Goal: Information Seeking & Learning: Learn about a topic

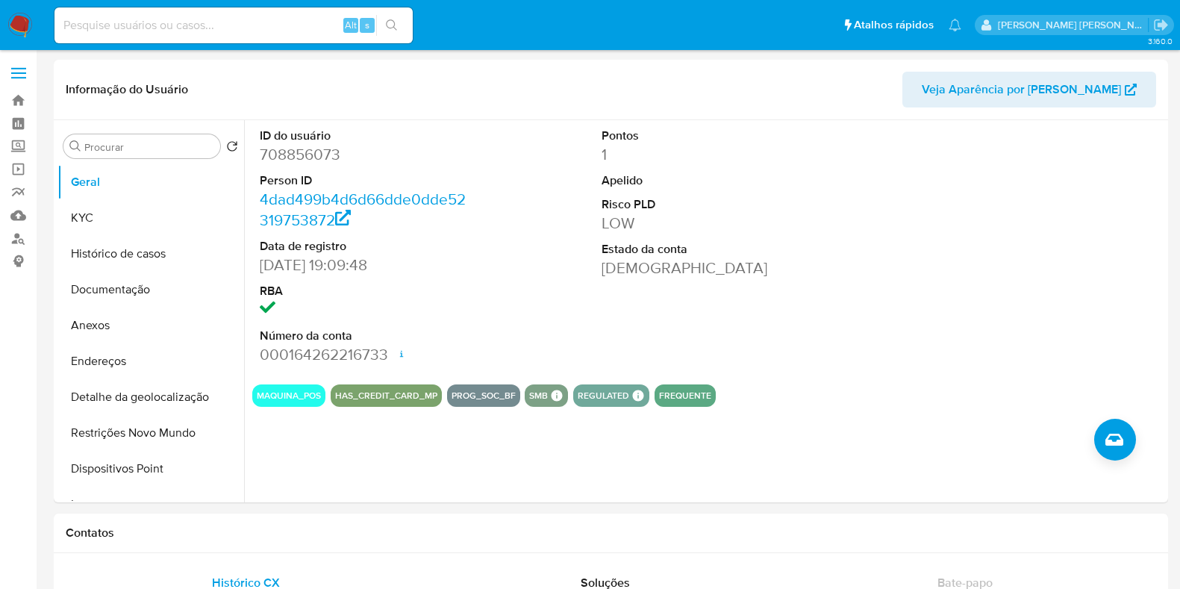
select select "10"
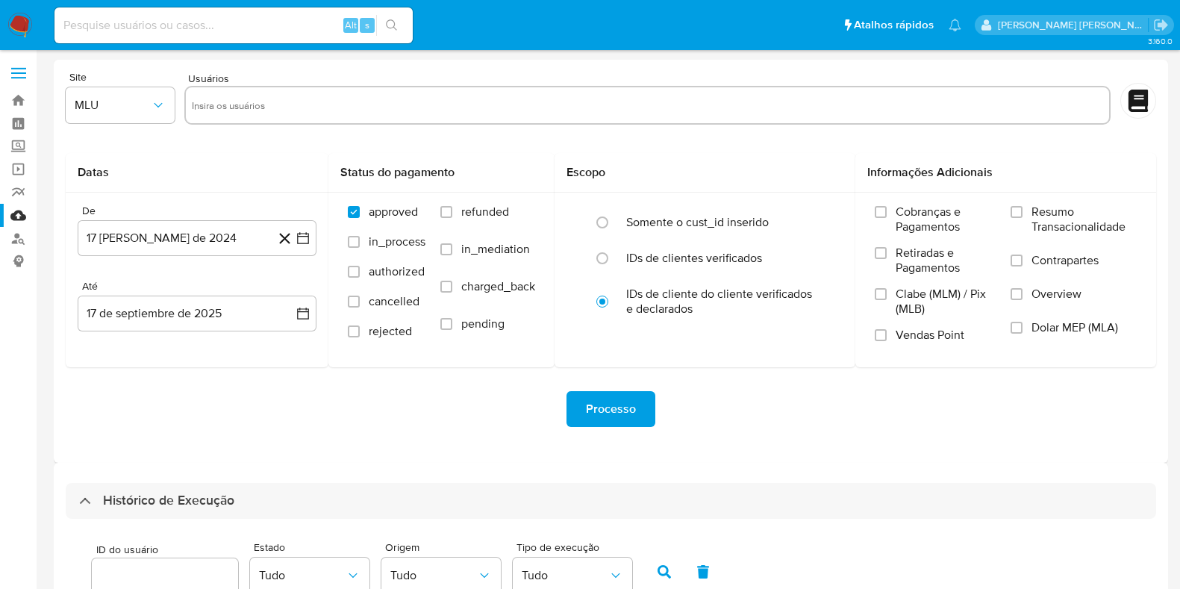
select select "100"
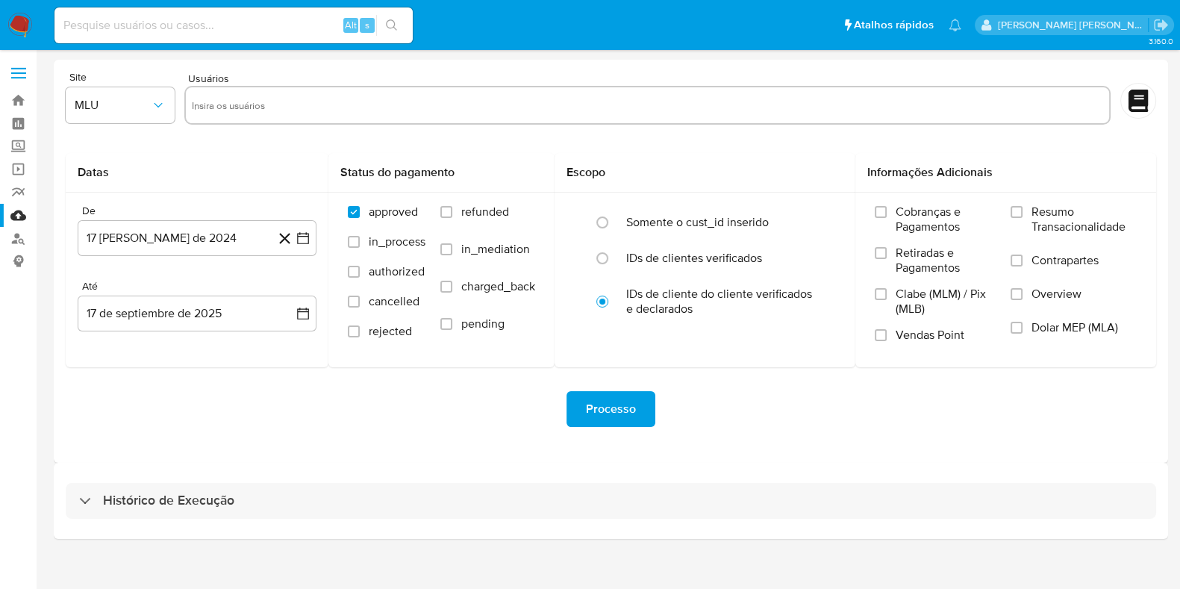
click at [198, 29] on input at bounding box center [233, 25] width 358 height 19
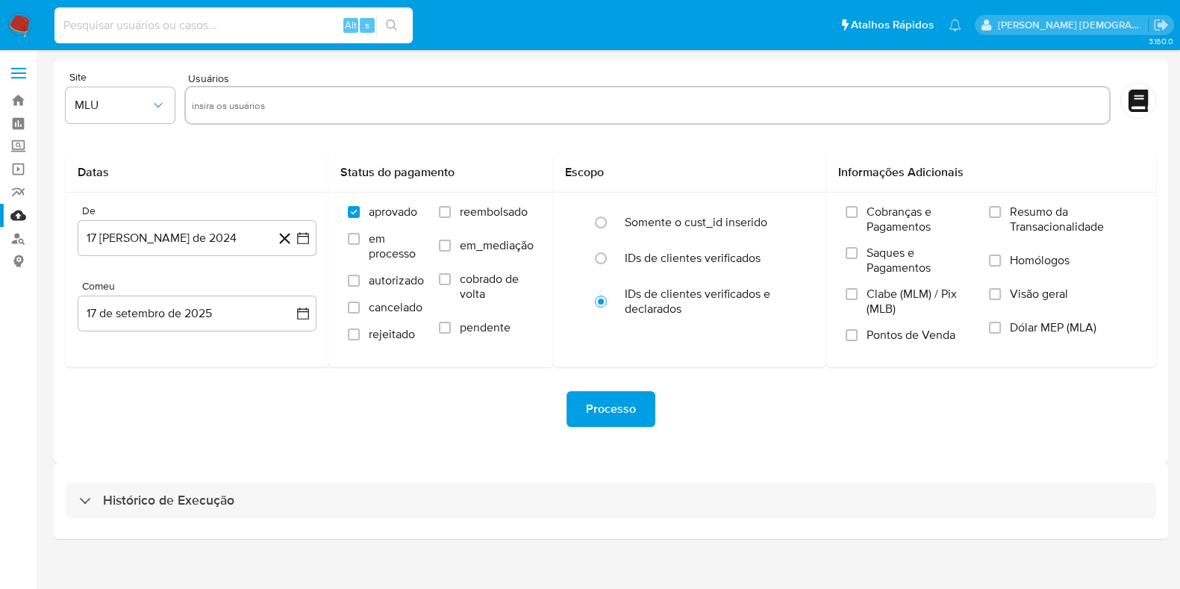
paste input "QOn6zWdteZlruvg91ZPjC4uU"
type input "QOn6zWdteZlruvg91ZPjC4uU"
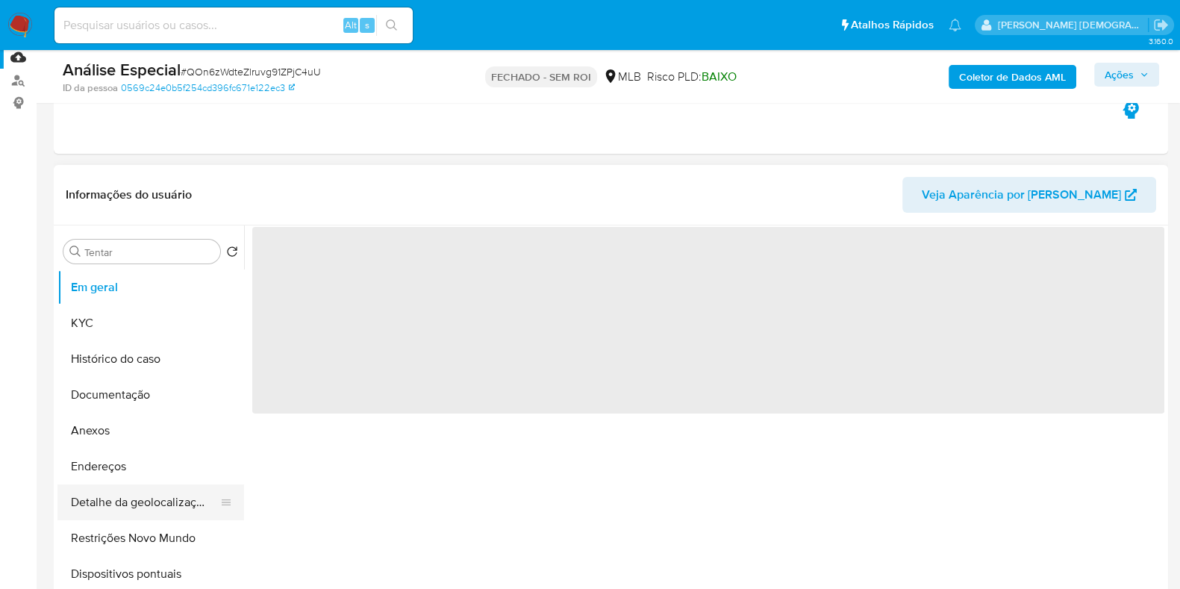
scroll to position [280, 0]
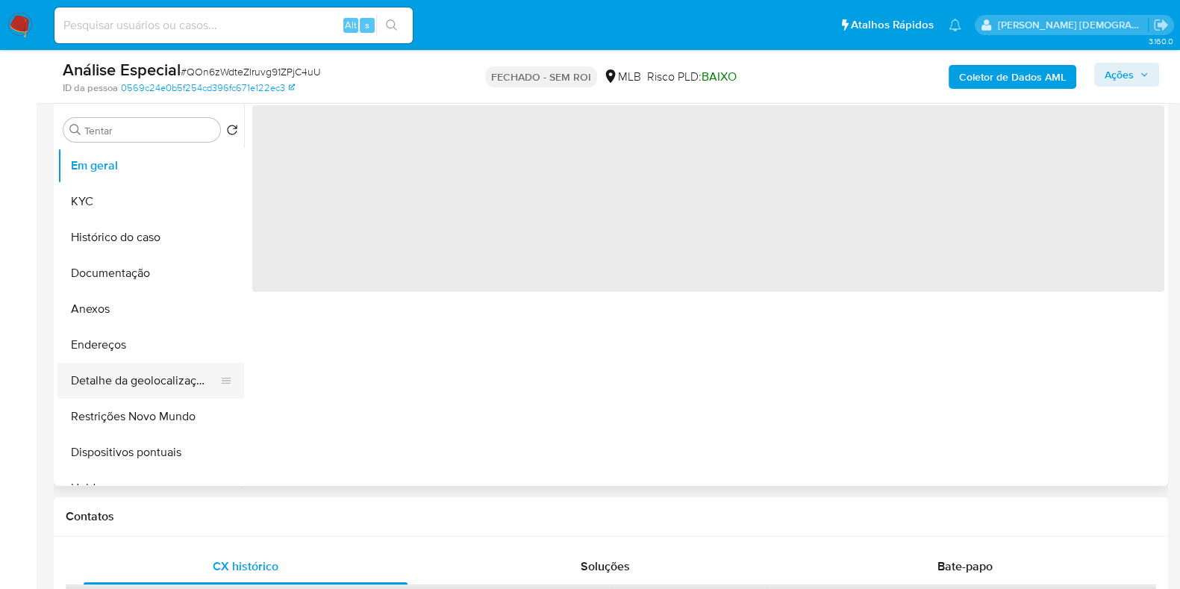
select select "10"
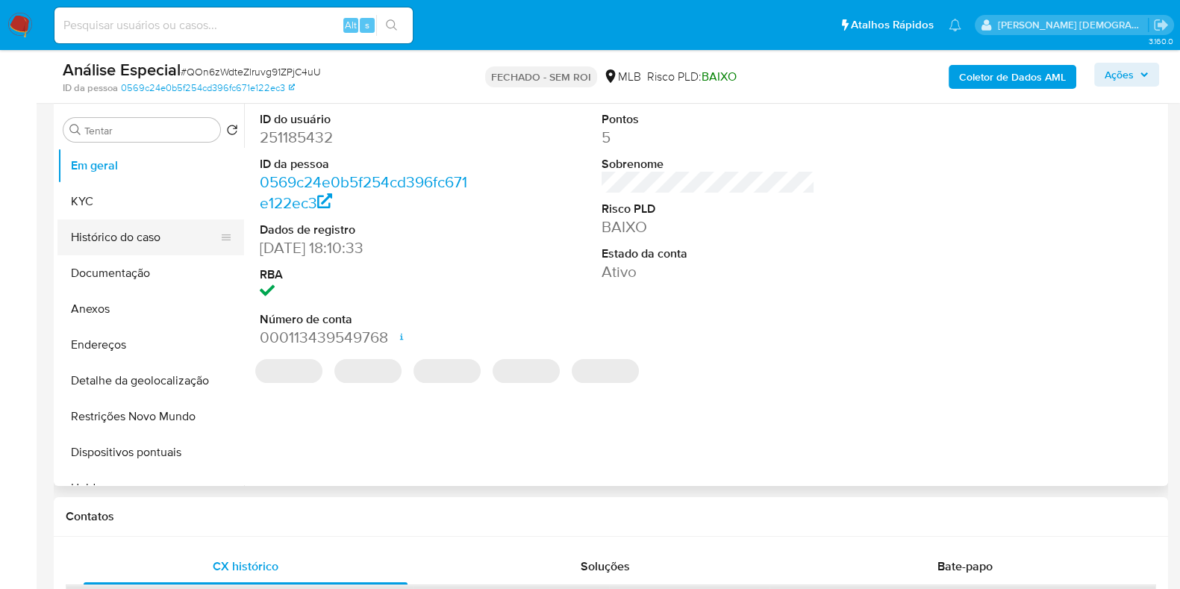
click at [153, 237] on button "Histórico do caso" at bounding box center [144, 237] width 175 height 36
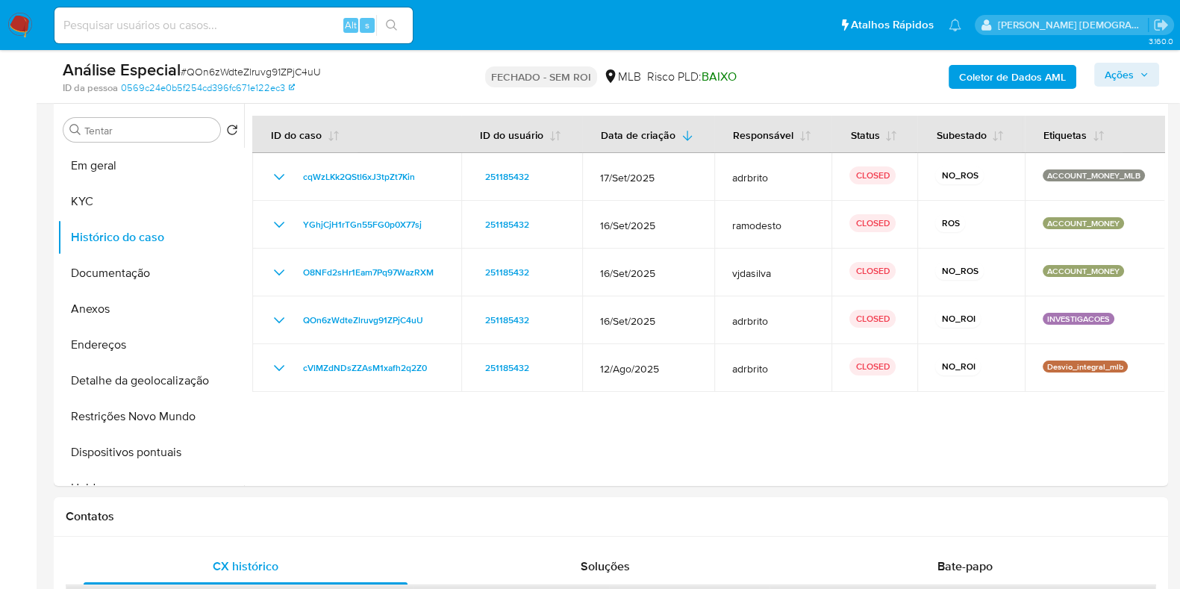
scroll to position [0, 0]
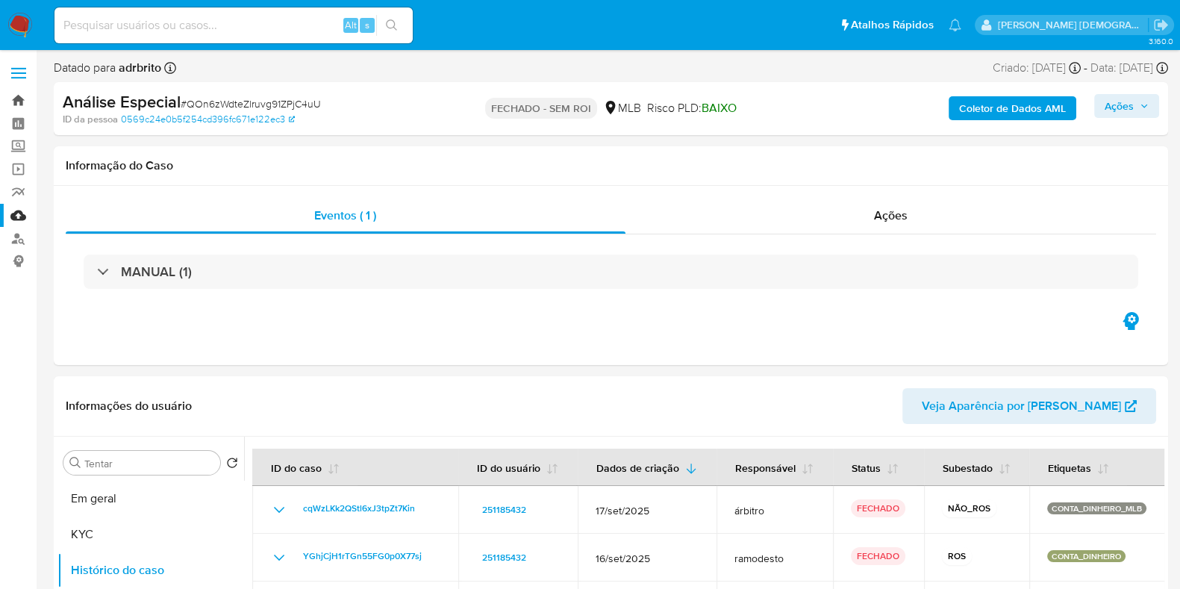
click at [13, 96] on link "Bandeja" at bounding box center [89, 100] width 178 height 23
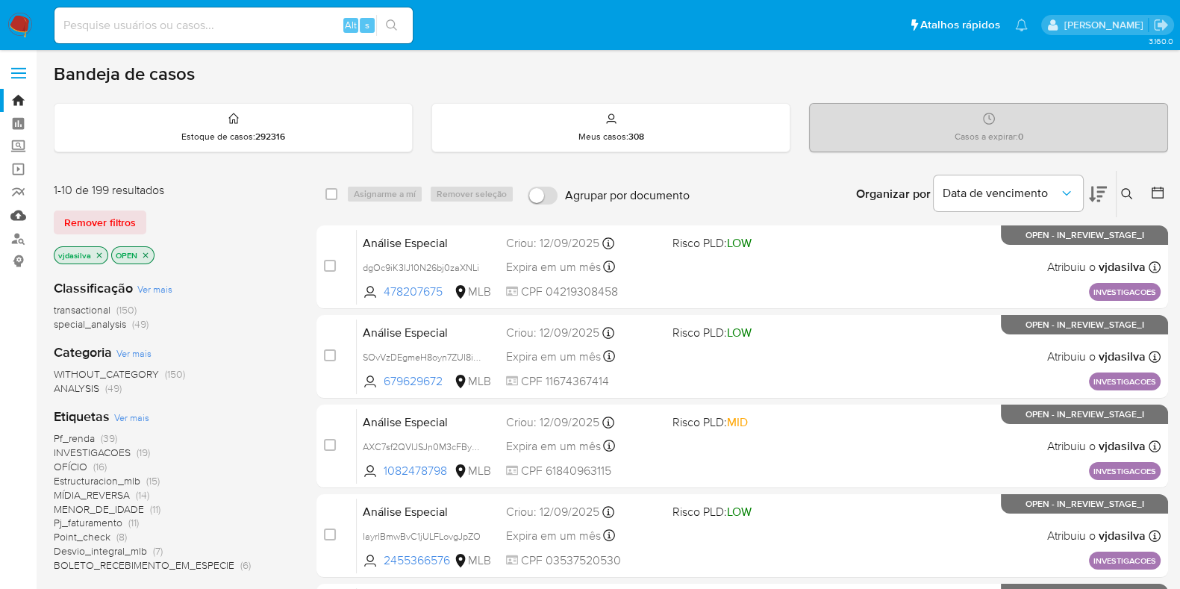
click at [16, 210] on link "Mulan" at bounding box center [89, 215] width 178 height 23
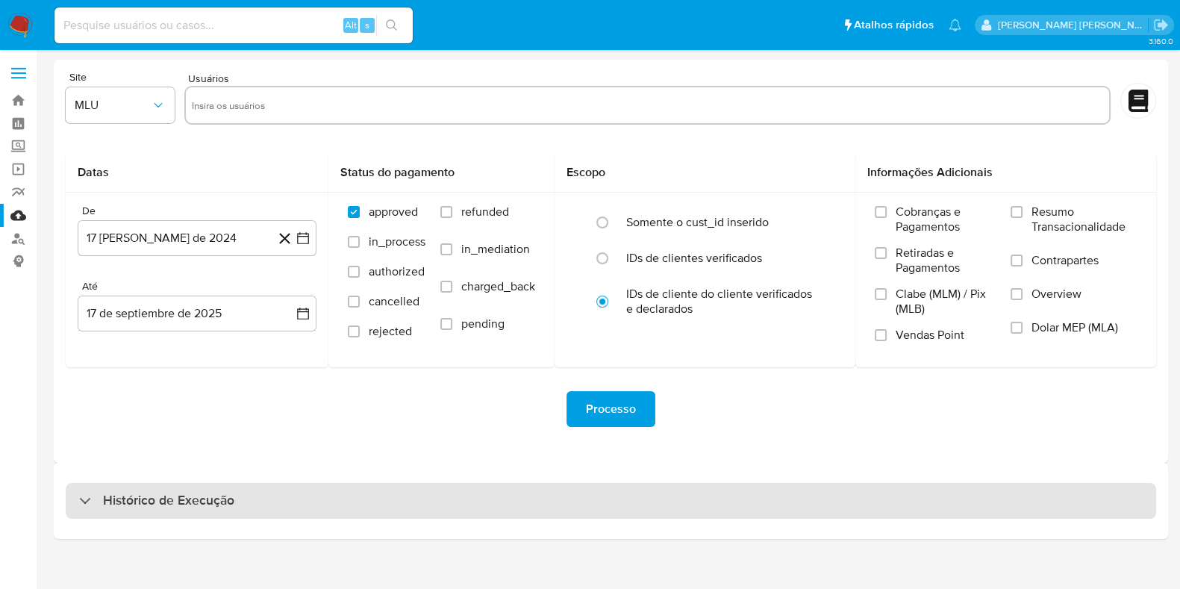
click at [190, 501] on h3 "Histórico de Execução" at bounding box center [168, 501] width 131 height 18
select select "10"
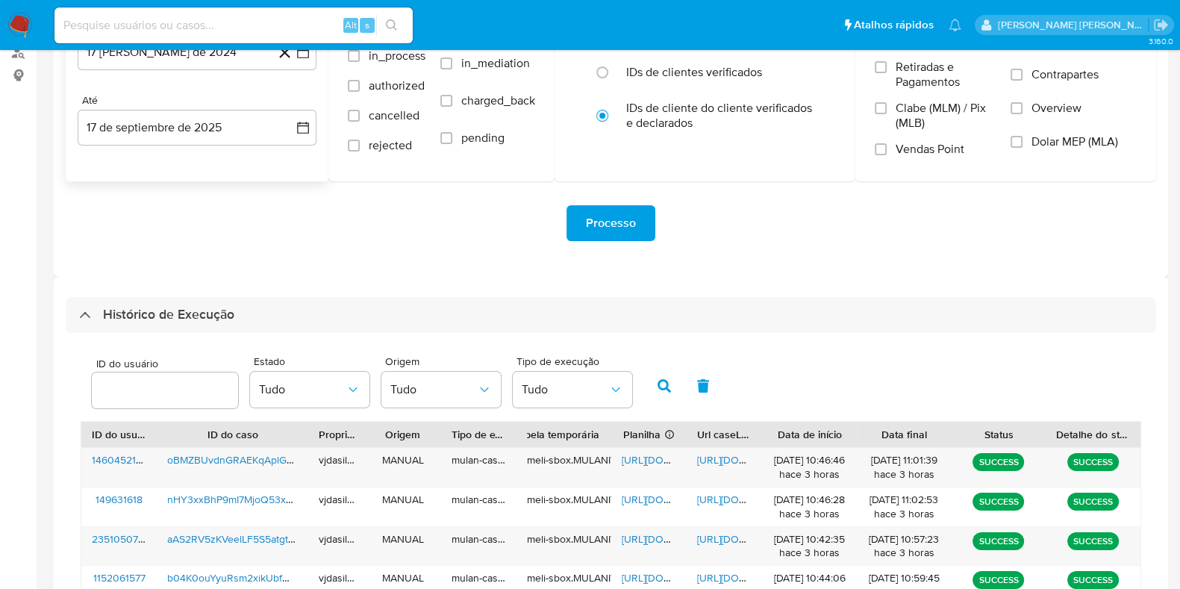
scroll to position [466, 0]
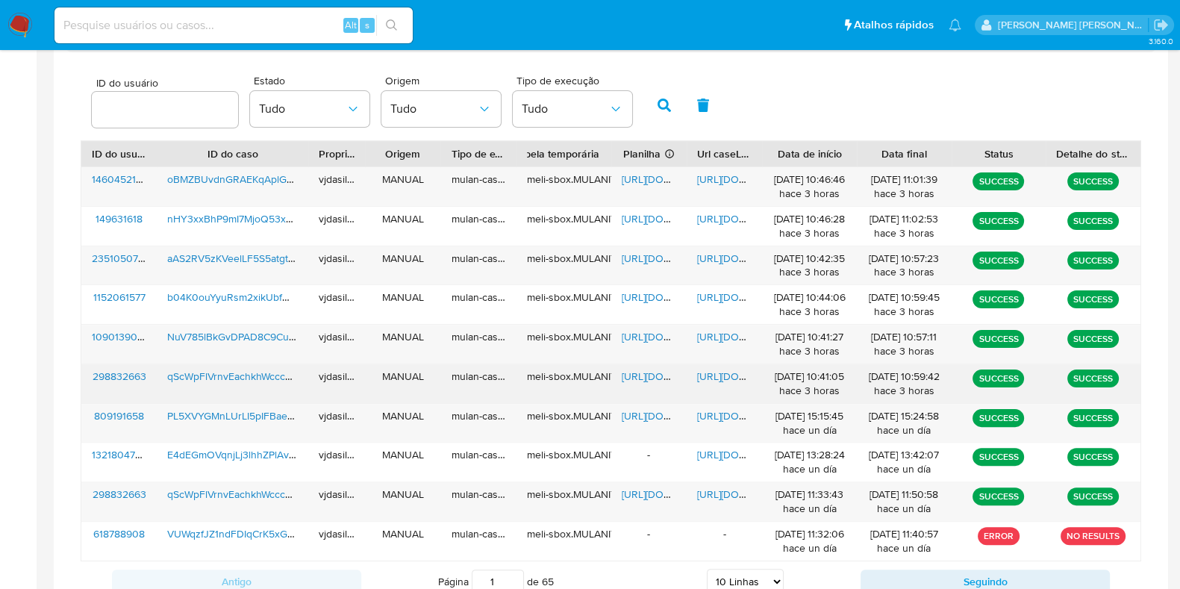
click at [713, 371] on span "https://docs.google.com/document/d/1eqKqKy1vKeMX-4xcZZ-iU0g4c_BbAyB8BDHaTDm4cuw…" at bounding box center [748, 376] width 103 height 15
click at [220, 370] on span "qScWpFlVrnvEachkhWcccaJw" at bounding box center [235, 376] width 136 height 15
click at [660, 369] on span "https://docs.google.com/spreadsheets/d/1PZ4QB_CaB_SRXpuzFdWA_DnwcIVgtSt-7M0iQCe…" at bounding box center [672, 376] width 103 height 15
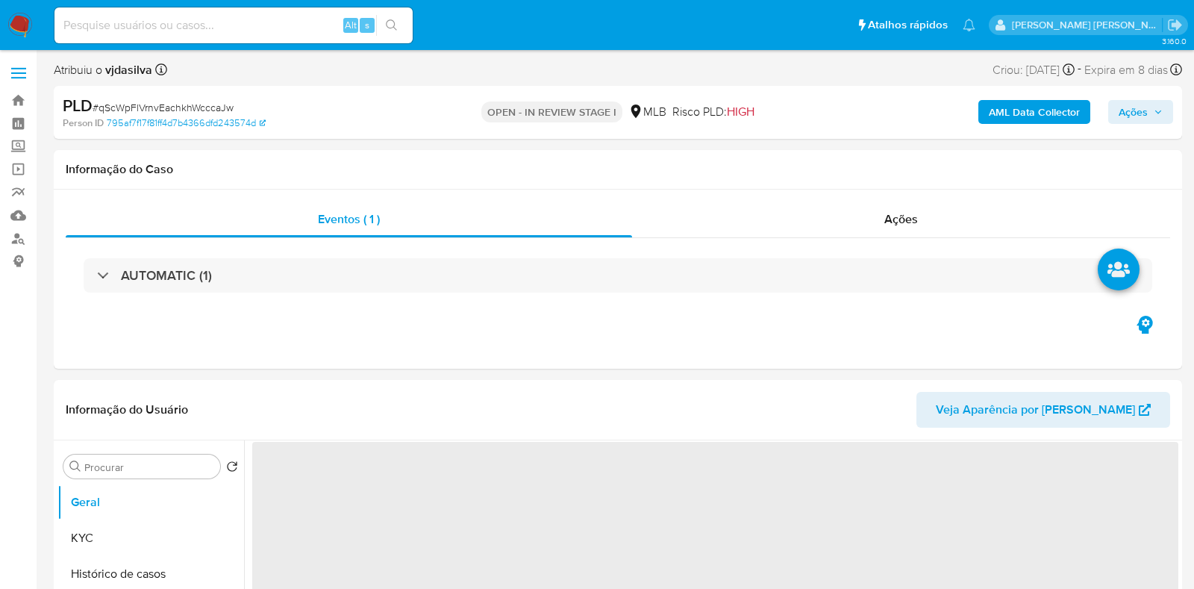
select select "10"
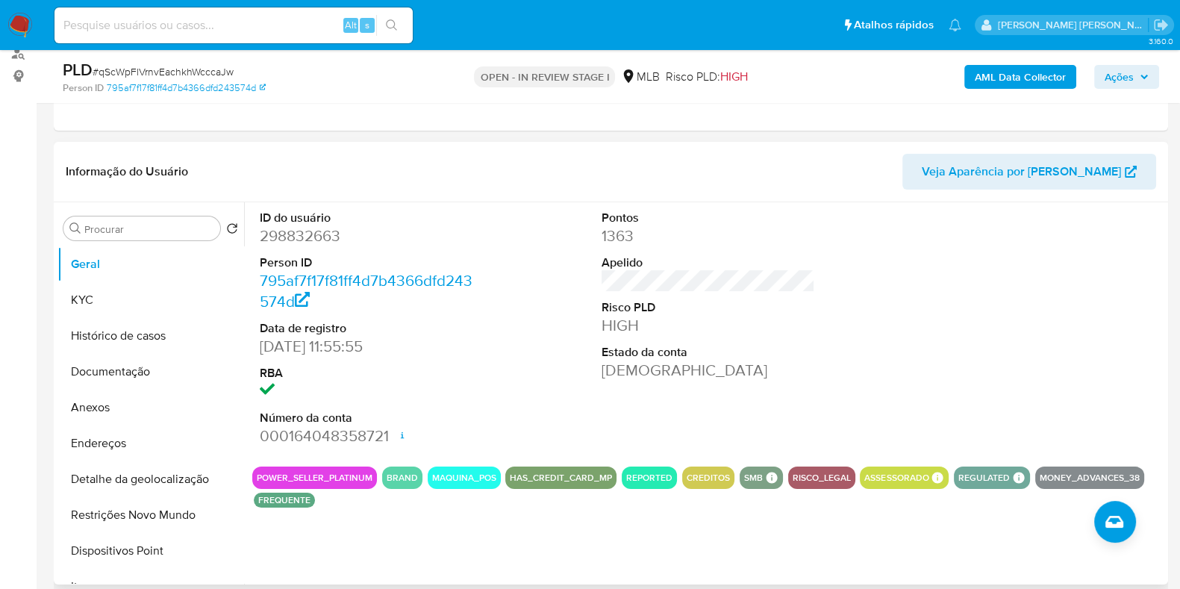
scroll to position [186, 0]
click at [111, 326] on button "Histórico de casos" at bounding box center [144, 335] width 175 height 36
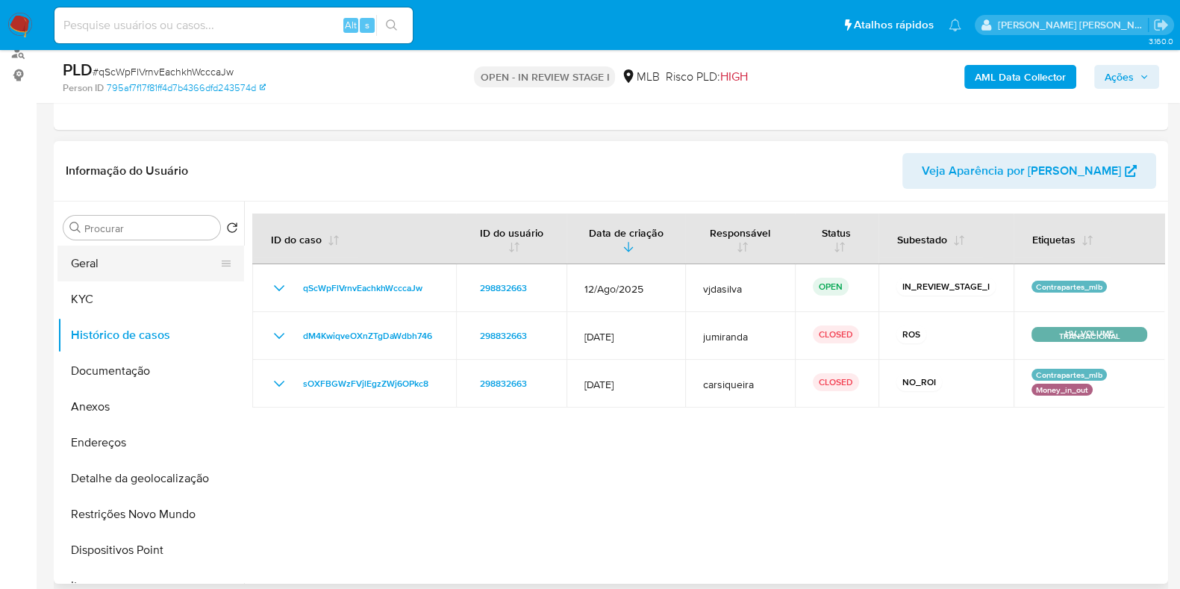
click at [131, 268] on button "Geral" at bounding box center [144, 263] width 175 height 36
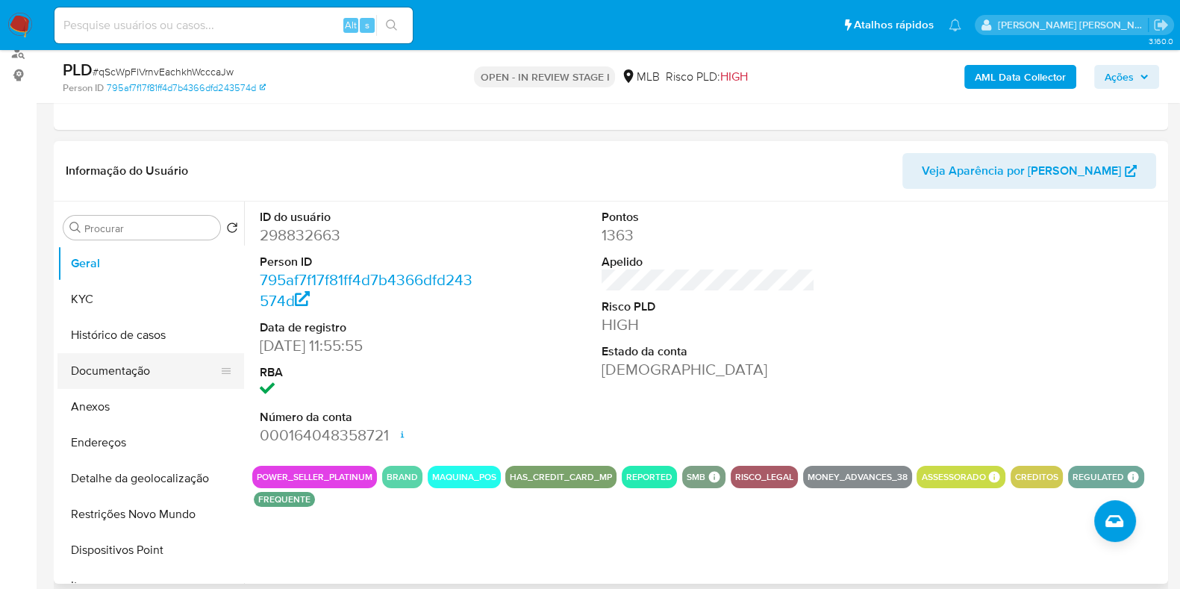
click at [147, 361] on button "Documentação" at bounding box center [144, 371] width 175 height 36
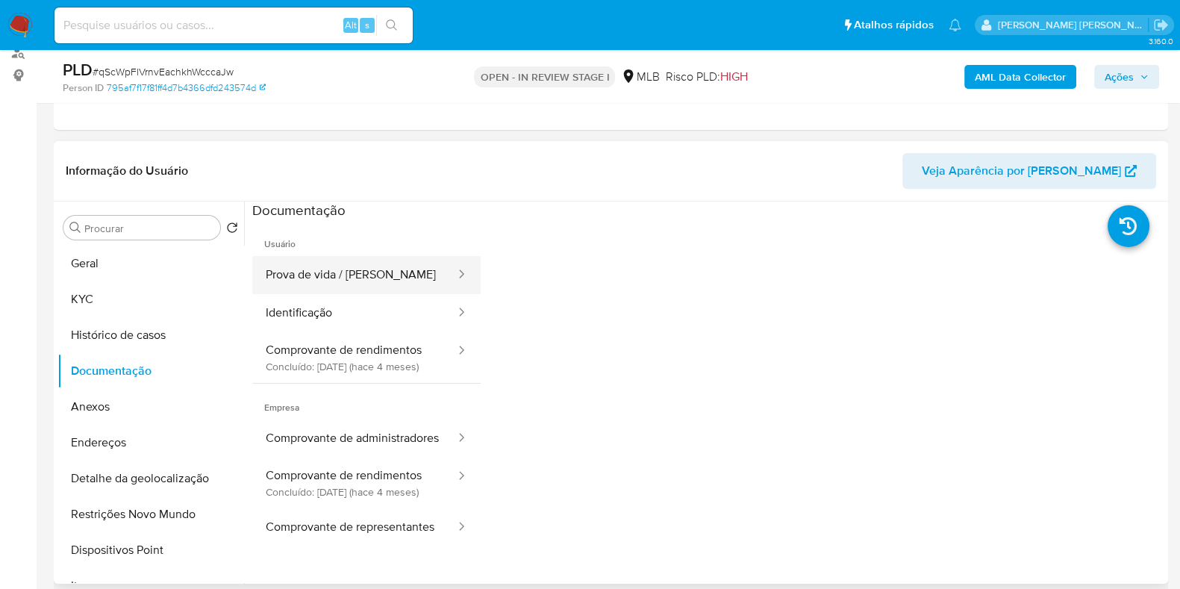
click at [381, 272] on button "Prova de vida / [PERSON_NAME]" at bounding box center [354, 275] width 204 height 38
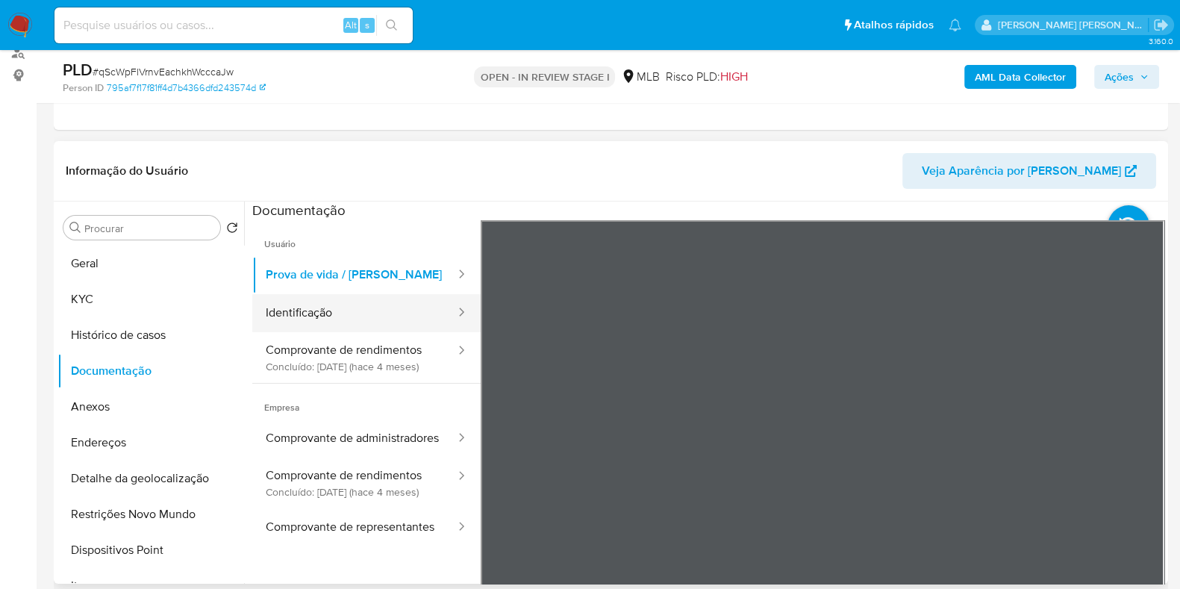
click at [355, 308] on button "Identificação" at bounding box center [354, 313] width 204 height 38
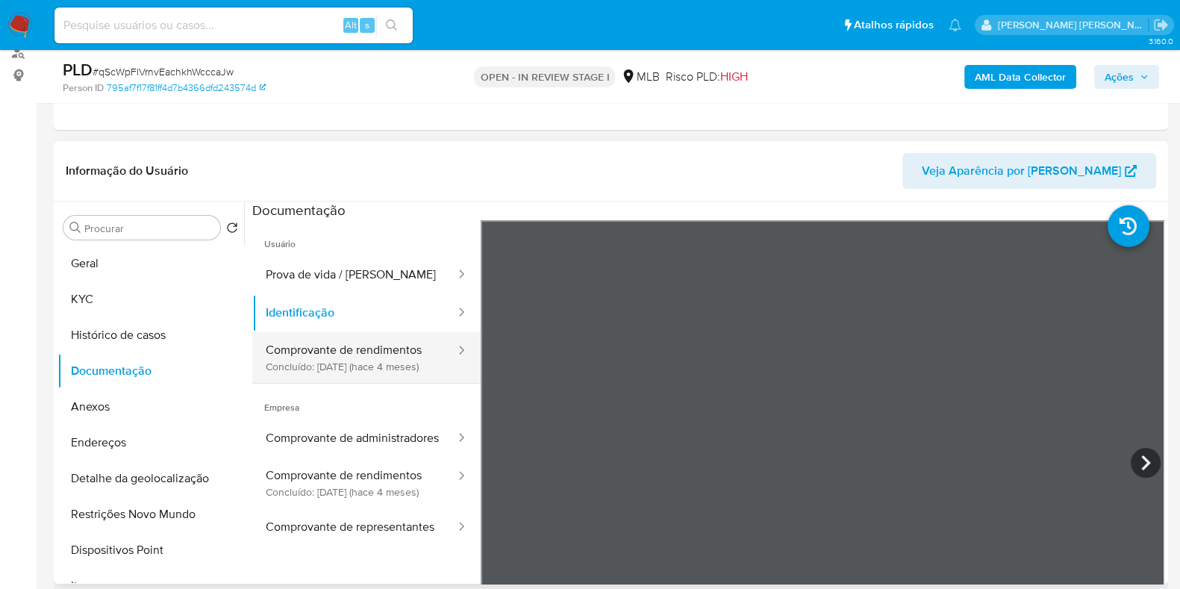
click at [339, 357] on button "Comprovante de rendimentos Concluído: [DATE] (hace 4 meses)" at bounding box center [354, 357] width 204 height 51
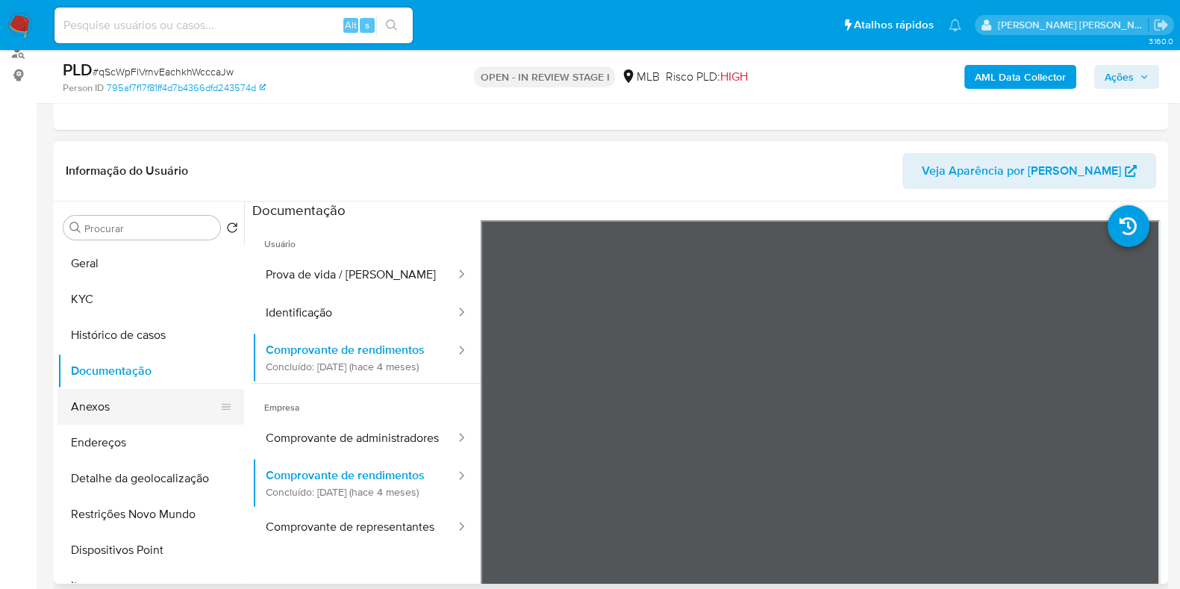
click at [137, 416] on button "Anexos" at bounding box center [144, 407] width 175 height 36
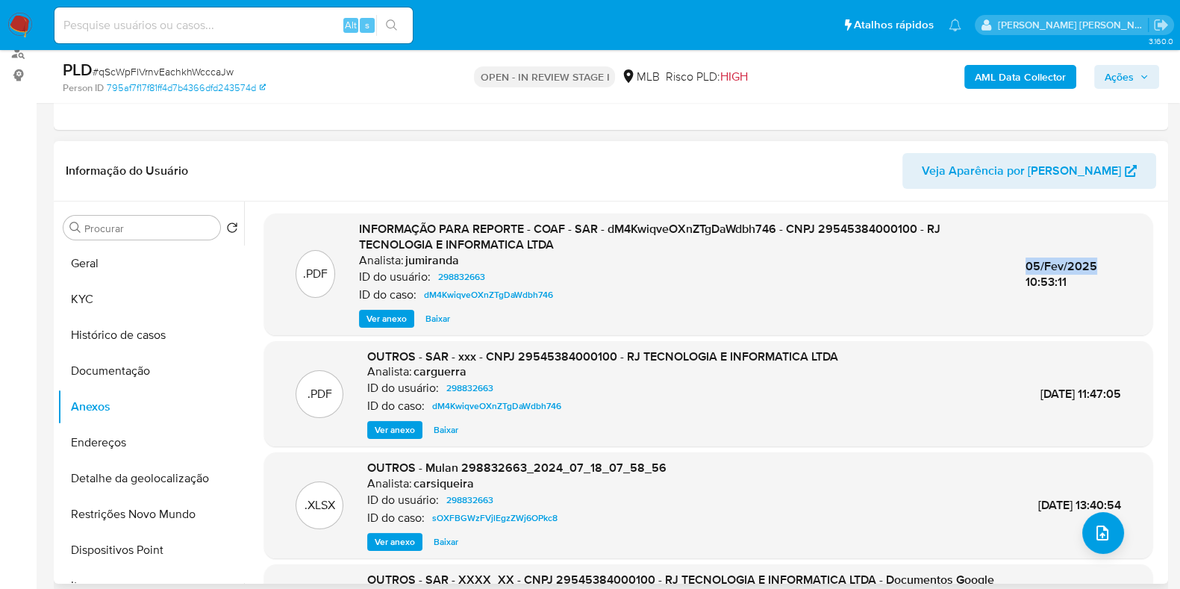
drag, startPoint x: 1022, startPoint y: 266, endPoint x: 1099, endPoint y: 266, distance: 76.8
click at [1099, 266] on div "05/Fev/2025 10:53:11" at bounding box center [1072, 274] width 95 height 32
copy span "05/Fev/2025"
click at [391, 321] on span "Ver anexo" at bounding box center [386, 318] width 40 height 15
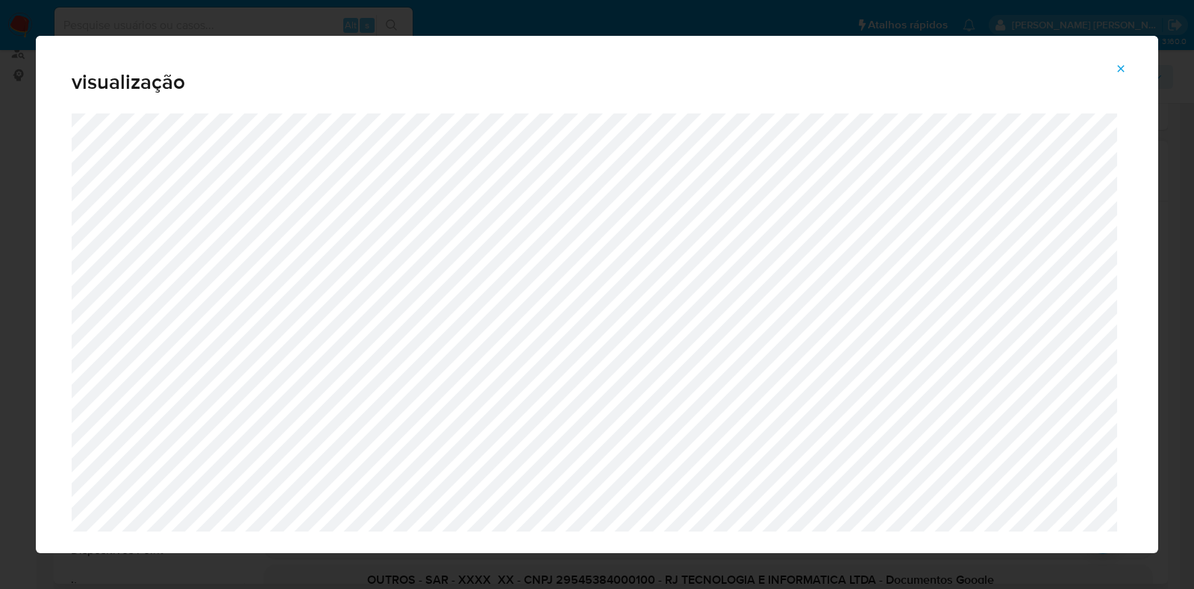
click at [1121, 68] on icon "Attachment preview" at bounding box center [1121, 68] width 7 height 7
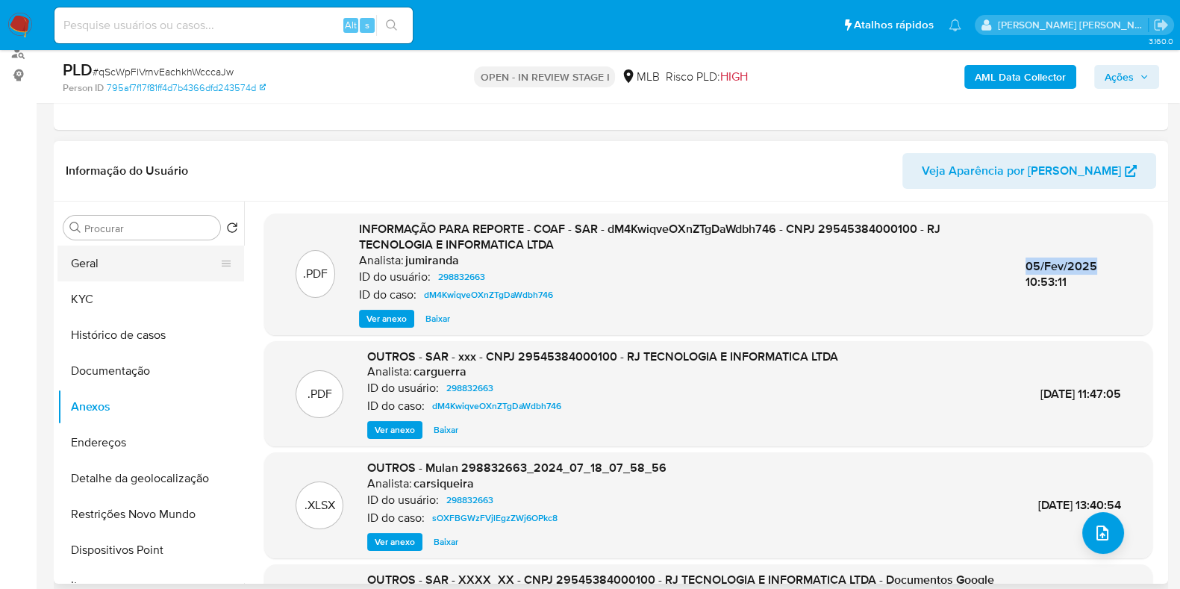
click at [108, 256] on button "Geral" at bounding box center [144, 263] width 175 height 36
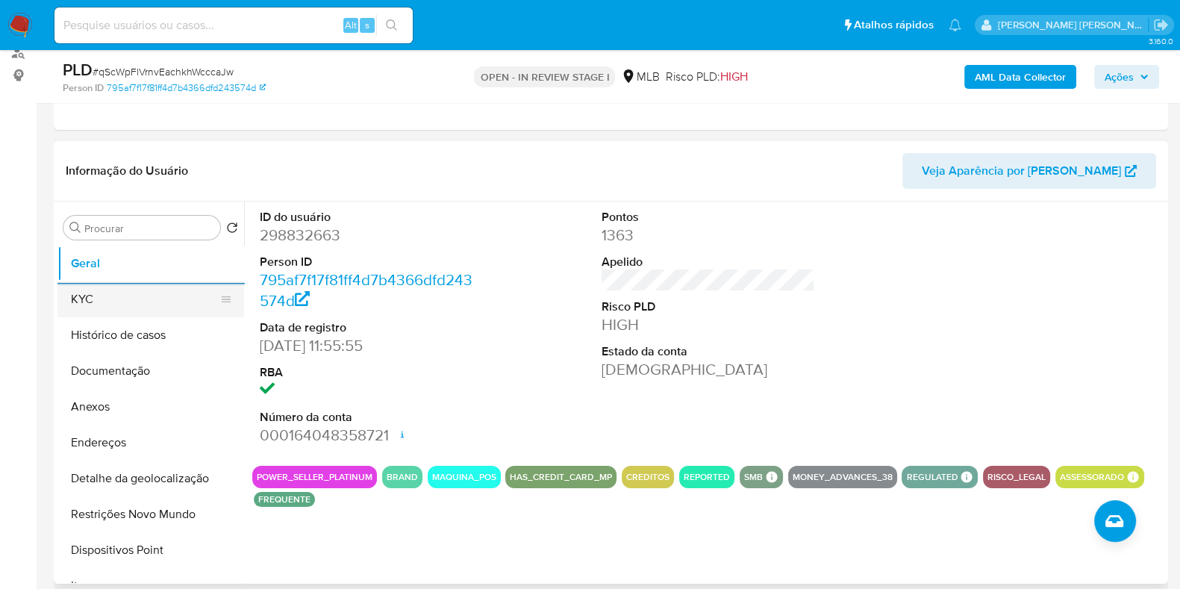
click at [86, 289] on button "KYC" at bounding box center [144, 299] width 175 height 36
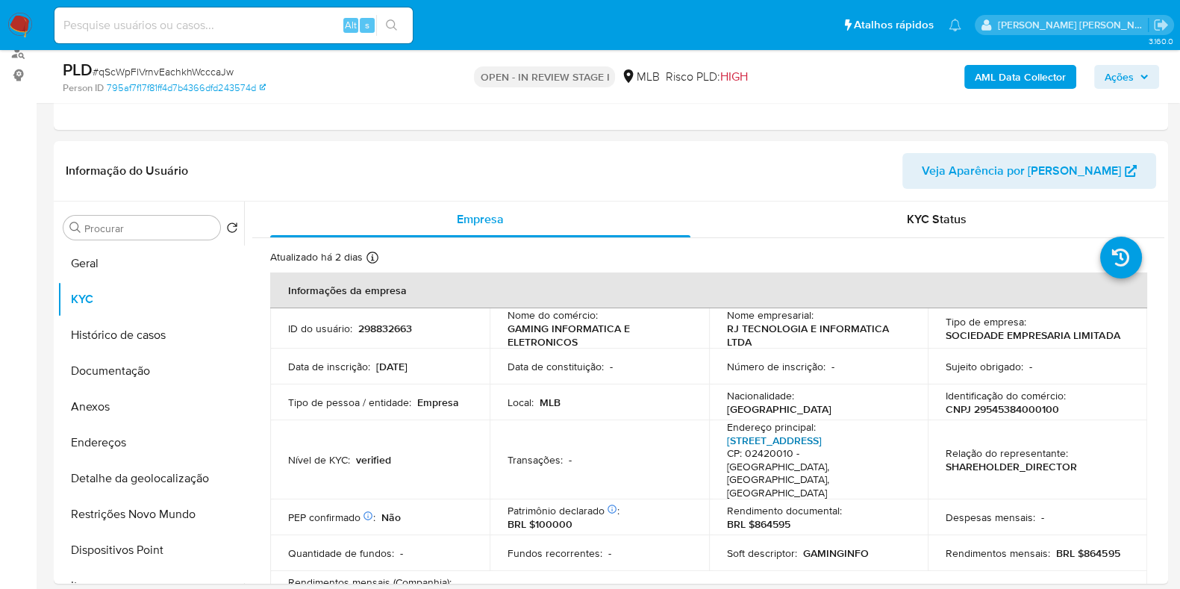
click at [738, 438] on link "[STREET_ADDRESS]" at bounding box center [774, 440] width 95 height 15
click at [142, 435] on button "Endereços" at bounding box center [144, 443] width 175 height 36
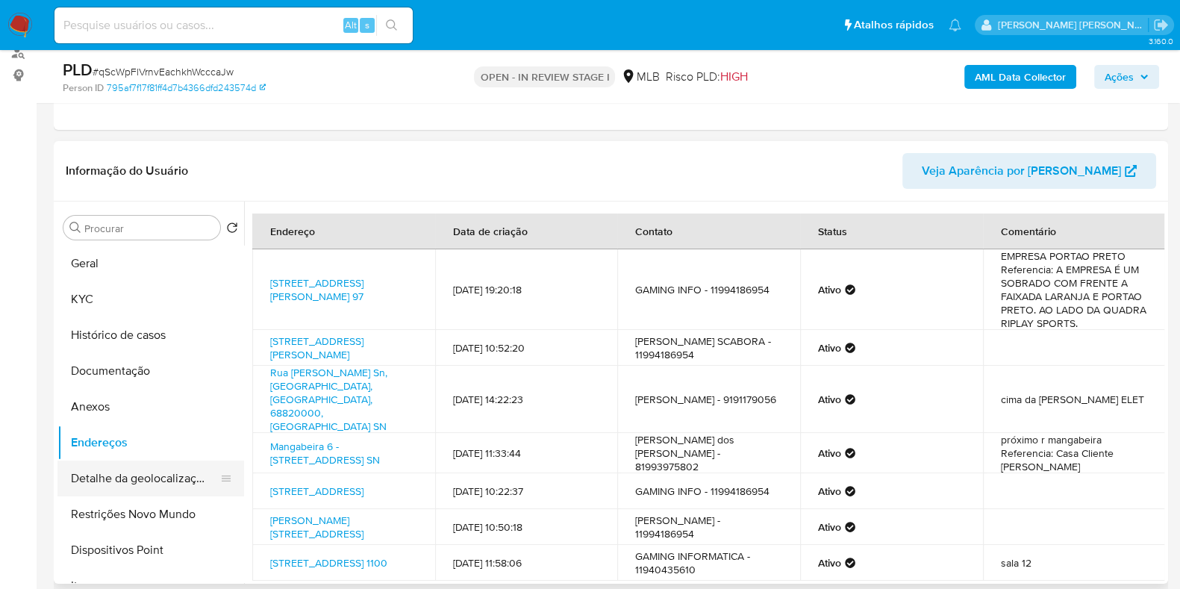
click at [87, 469] on button "Detalhe da geolocalização" at bounding box center [144, 478] width 175 height 36
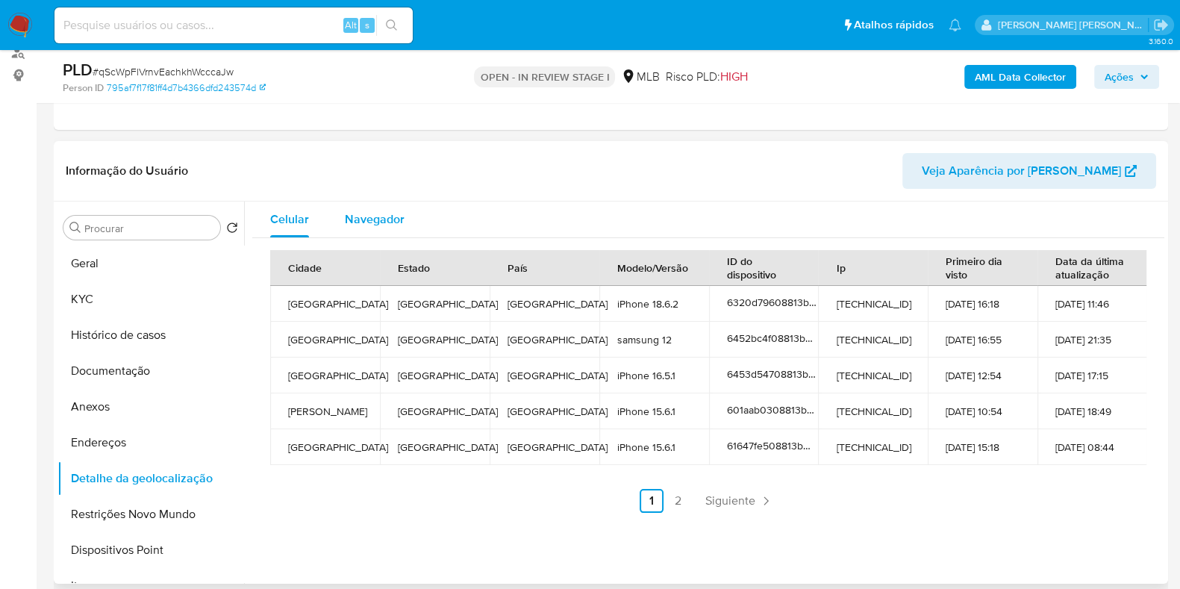
click at [381, 222] on span "Navegador" at bounding box center [375, 218] width 60 height 17
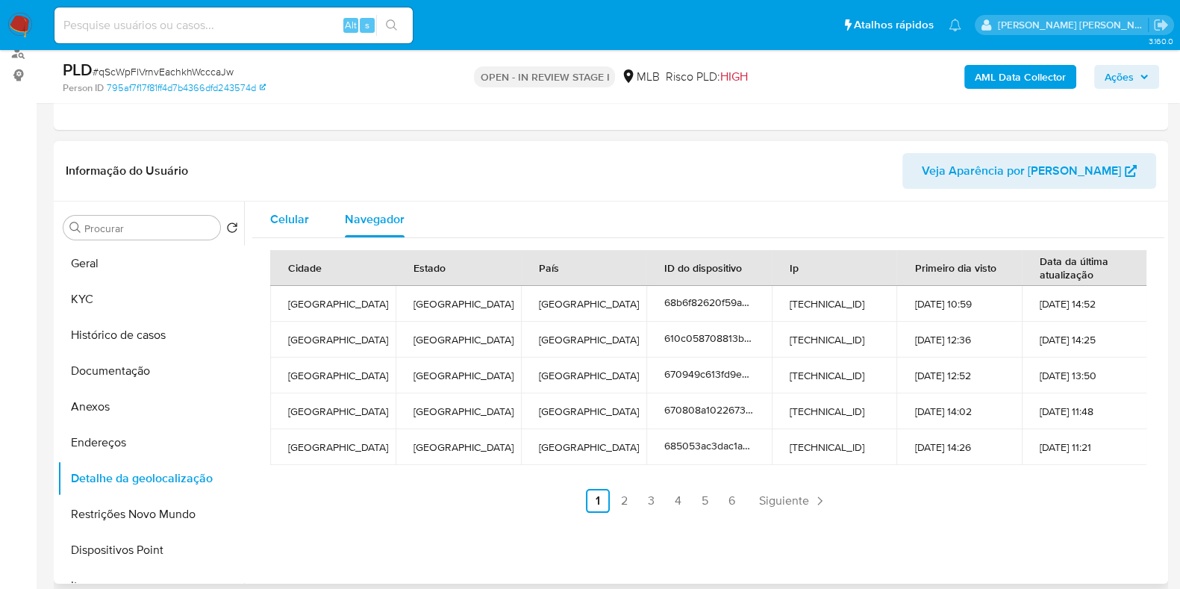
click at [284, 216] on span "Celular" at bounding box center [289, 218] width 39 height 17
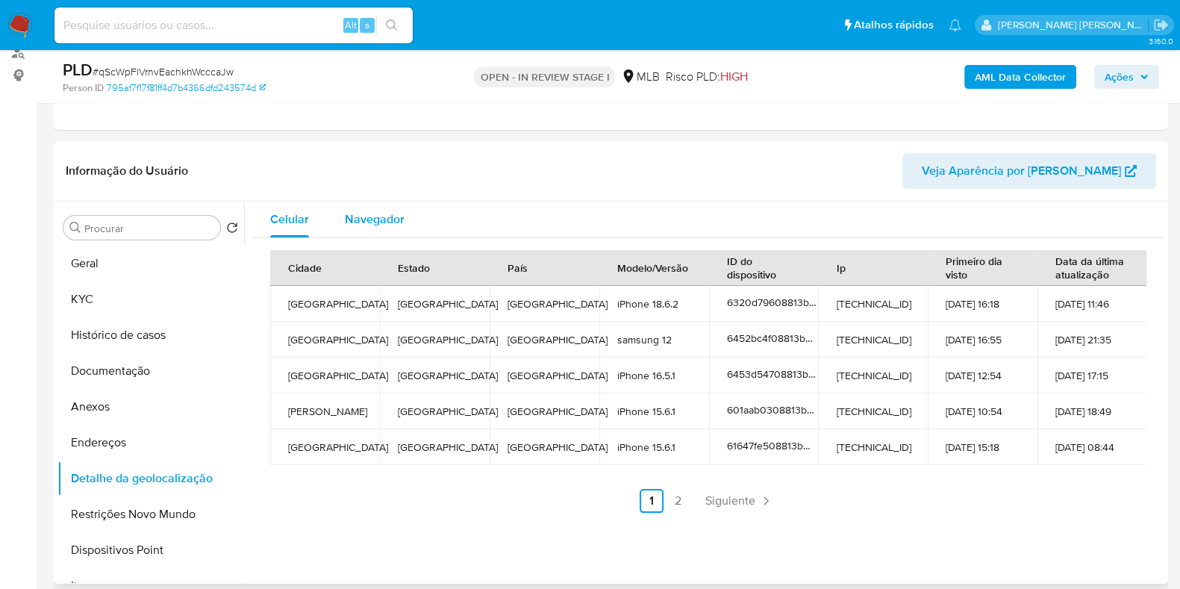
click at [362, 221] on span "Navegador" at bounding box center [375, 218] width 60 height 17
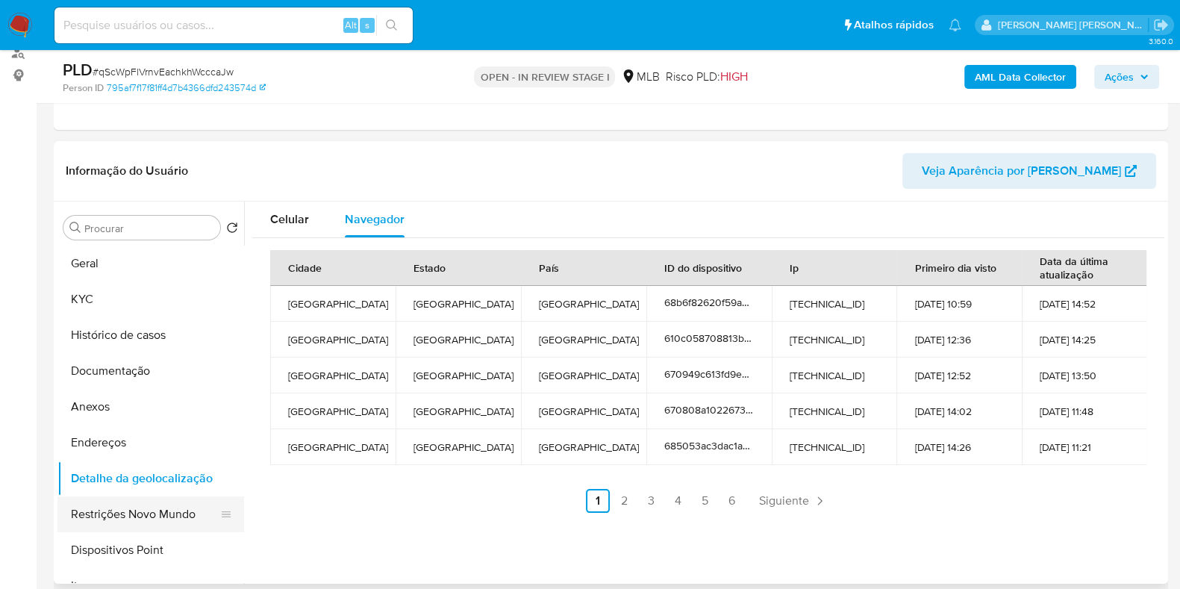
click at [138, 512] on button "Restrições Novo Mundo" at bounding box center [144, 514] width 175 height 36
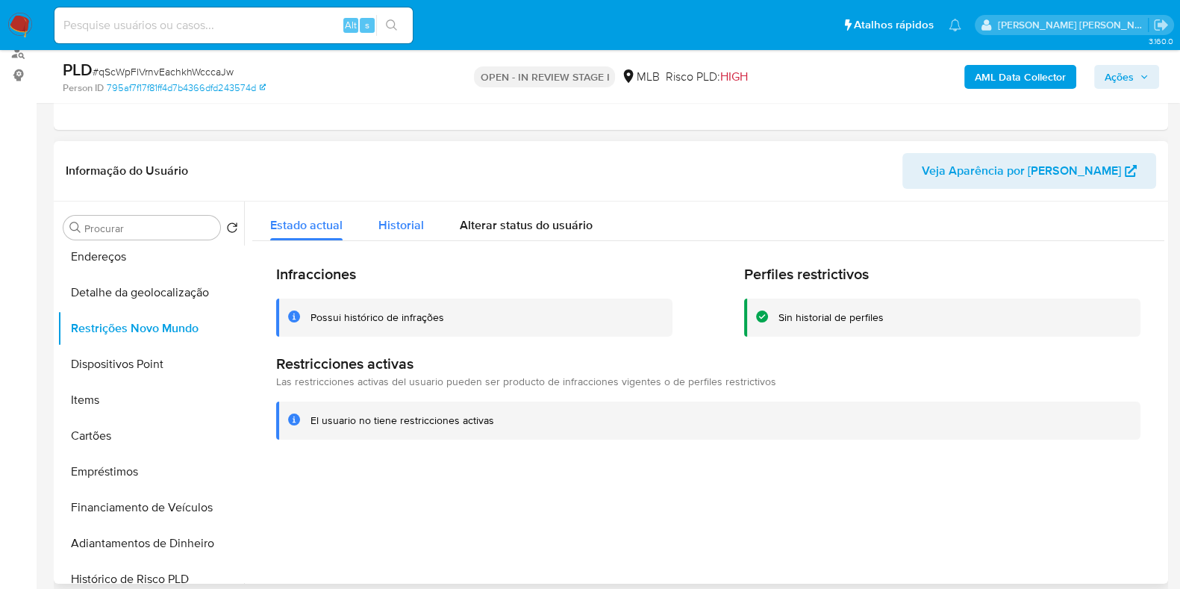
click at [378, 224] on span "Historial" at bounding box center [401, 224] width 46 height 17
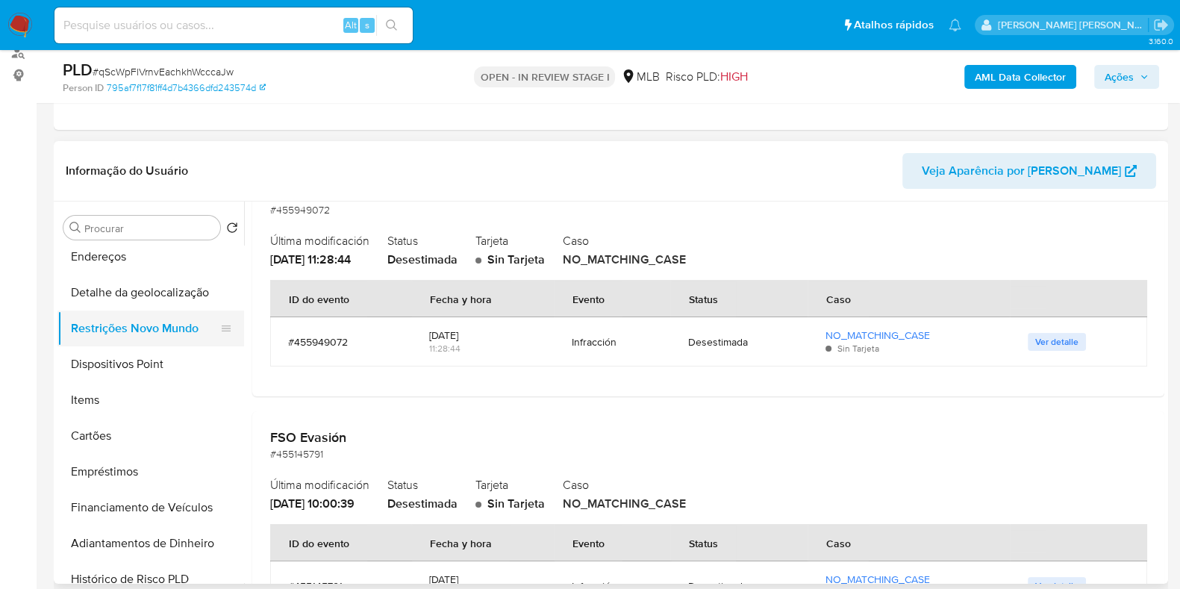
scroll to position [560, 0]
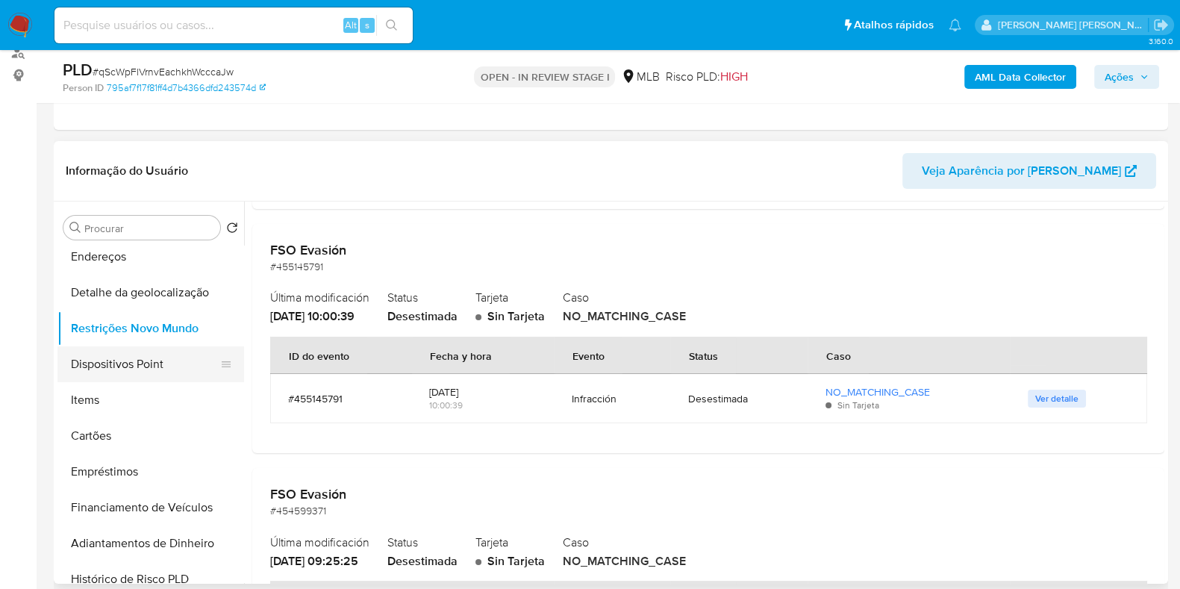
click at [151, 359] on button "Dispositivos Point" at bounding box center [144, 364] width 175 height 36
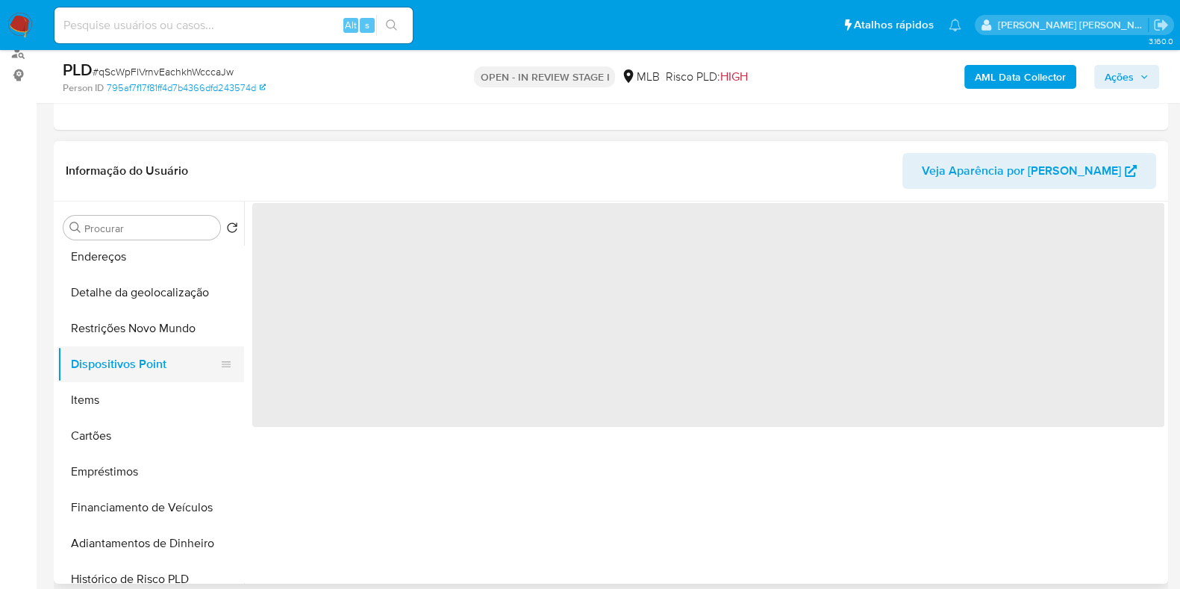
scroll to position [0, 0]
